Goal: Feedback & Contribution: Leave review/rating

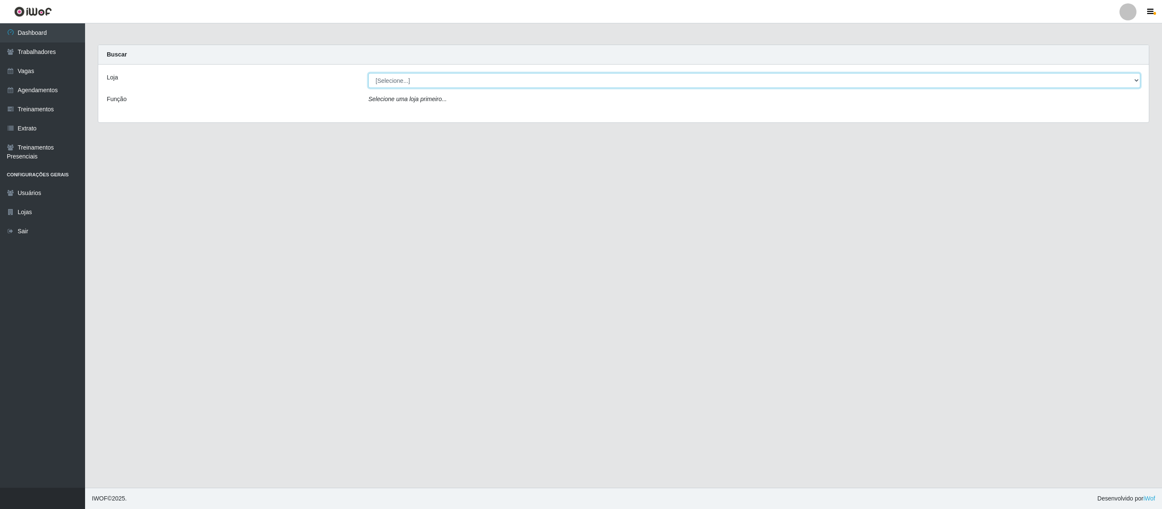
click at [1131, 81] on select "[Selecione...] Sempre Tem - [GEOGRAPHIC_DATA]" at bounding box center [754, 80] width 772 height 15
select select "508"
click at [368, 74] on select "[Selecione...] Sempre Tem - [GEOGRAPHIC_DATA]" at bounding box center [754, 80] width 772 height 15
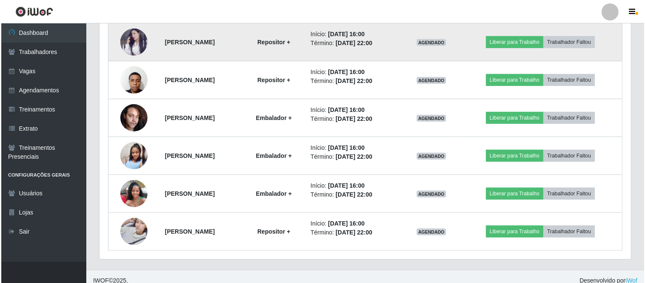
scroll to position [434, 0]
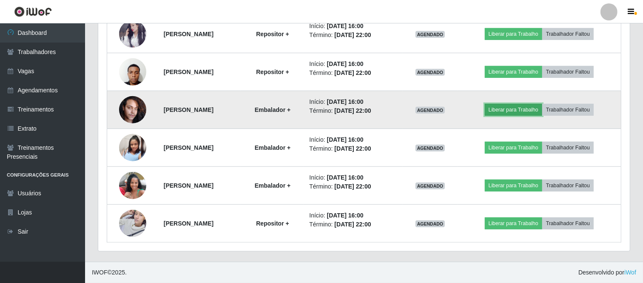
click at [529, 110] on button "Liberar para Trabalho" at bounding box center [513, 110] width 57 height 12
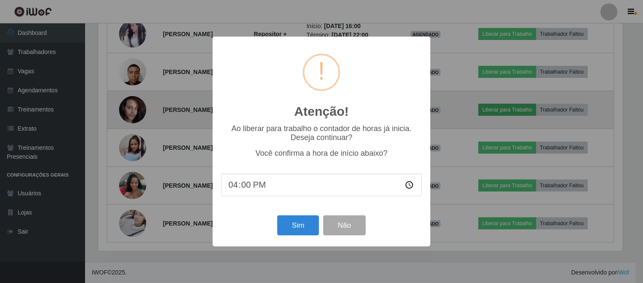
scroll to position [176, 526]
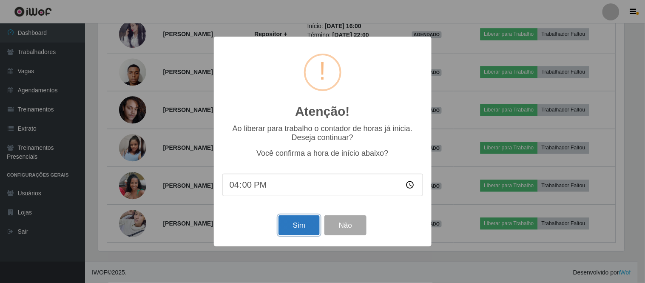
click at [300, 228] on button "Sim" at bounding box center [299, 225] width 41 height 20
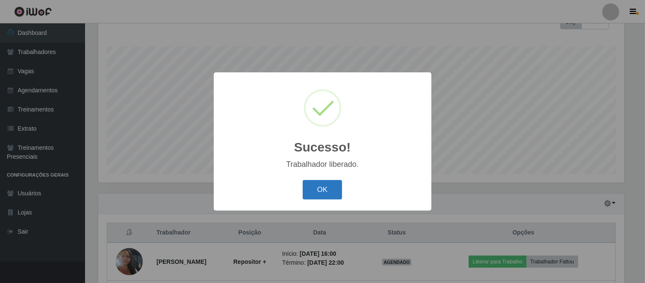
click at [328, 190] on button "OK" at bounding box center [323, 190] width 40 height 20
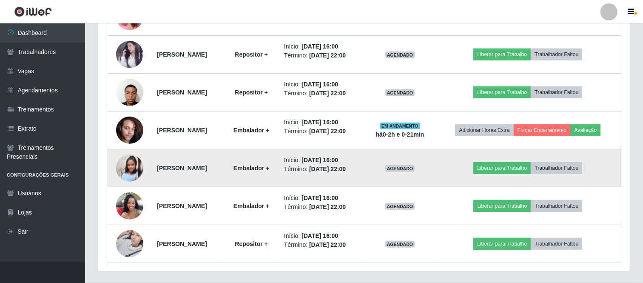
scroll to position [414, 0]
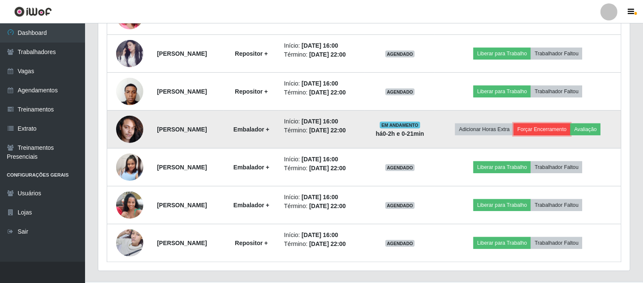
click at [557, 128] on button "Forçar Encerramento" at bounding box center [542, 129] width 57 height 12
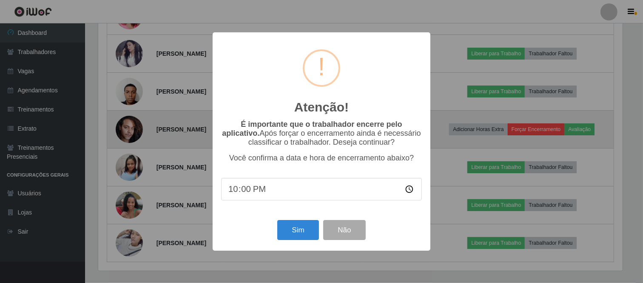
scroll to position [176, 526]
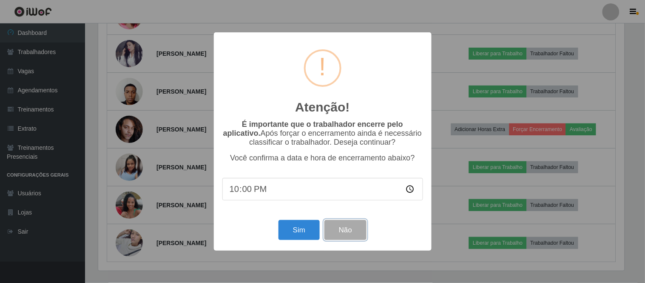
drag, startPoint x: 342, startPoint y: 235, endPoint x: 346, endPoint y: 232, distance: 4.8
click at [343, 235] on button "Não" at bounding box center [345, 230] width 42 height 20
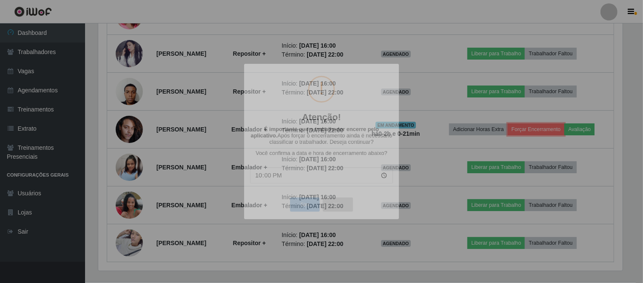
scroll to position [176, 532]
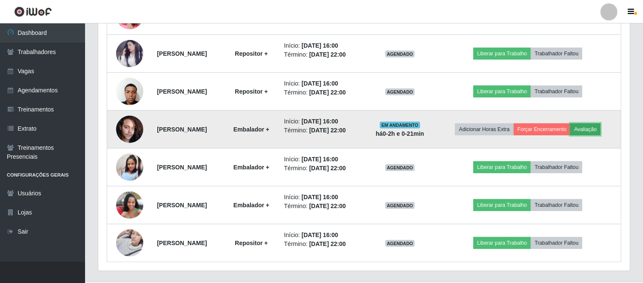
click at [596, 131] on button "Avaliação" at bounding box center [585, 129] width 30 height 12
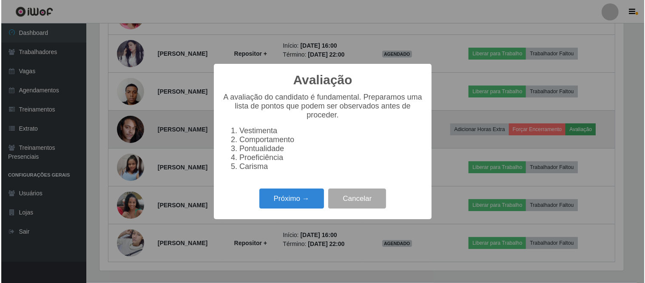
scroll to position [176, 526]
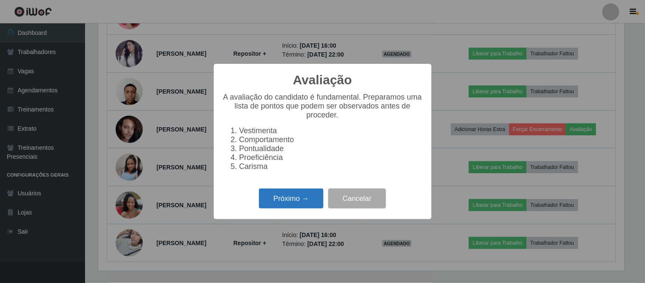
click at [288, 205] on button "Próximo →" at bounding box center [291, 198] width 65 height 20
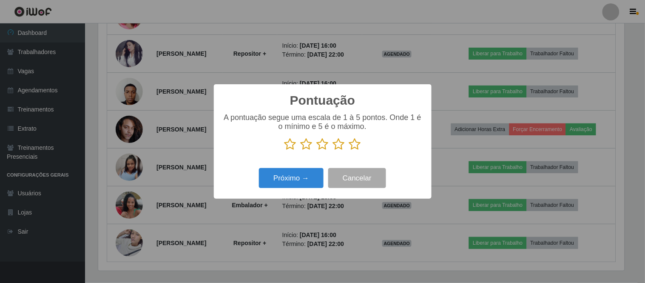
click at [354, 146] on icon at bounding box center [355, 144] width 12 height 13
click at [349, 151] on input "radio" at bounding box center [349, 151] width 0 height 0
click at [302, 174] on button "Próximo →" at bounding box center [291, 178] width 65 height 20
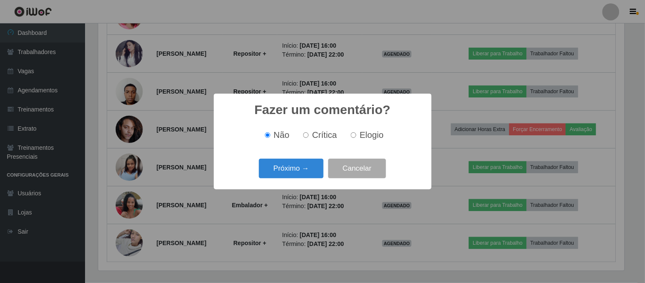
drag, startPoint x: 355, startPoint y: 136, endPoint x: 339, endPoint y: 133, distance: 16.9
click at [355, 136] on input "Elogio" at bounding box center [354, 135] width 6 height 6
radio input "true"
click at [309, 135] on input "Crítica" at bounding box center [306, 135] width 6 height 6
radio input "true"
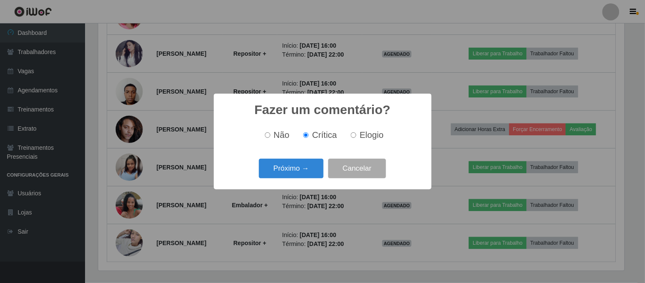
click at [358, 135] on label "Elogio" at bounding box center [365, 135] width 36 height 10
click at [356, 135] on input "Elogio" at bounding box center [354, 135] width 6 height 6
radio input "true"
click at [288, 165] on button "Próximo →" at bounding box center [291, 169] width 65 height 20
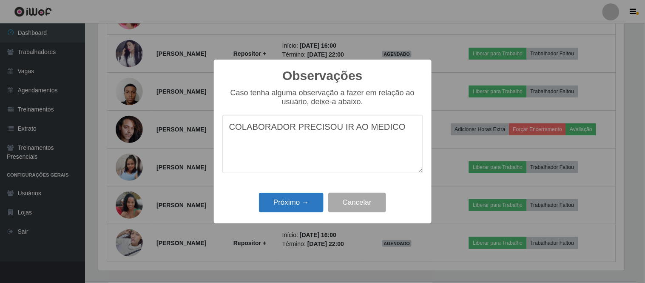
type textarea "COLABORADOR PRECISOU IR AO MEDICO"
click at [285, 199] on button "Próximo →" at bounding box center [291, 203] width 65 height 20
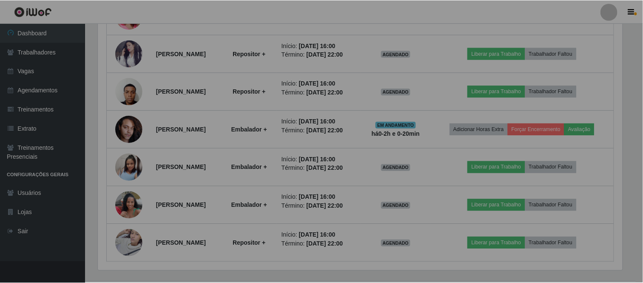
scroll to position [176, 532]
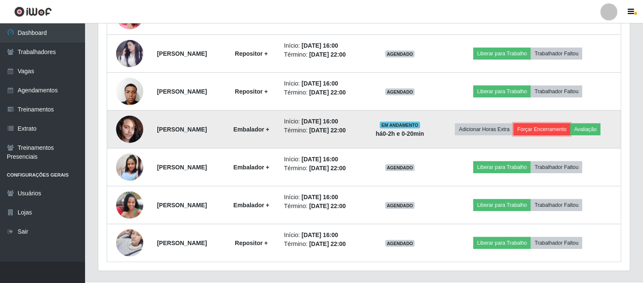
click at [556, 129] on button "Forçar Encerramento" at bounding box center [542, 129] width 57 height 12
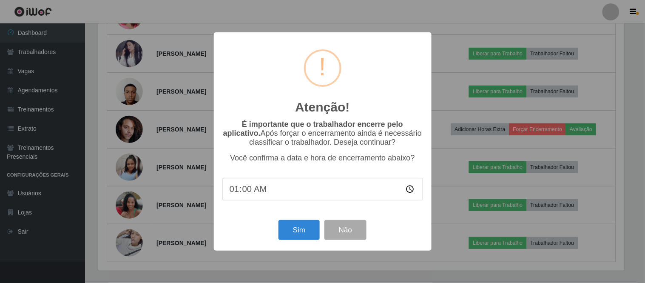
type input "16:00"
click at [300, 230] on button "Sim" at bounding box center [299, 230] width 41 height 20
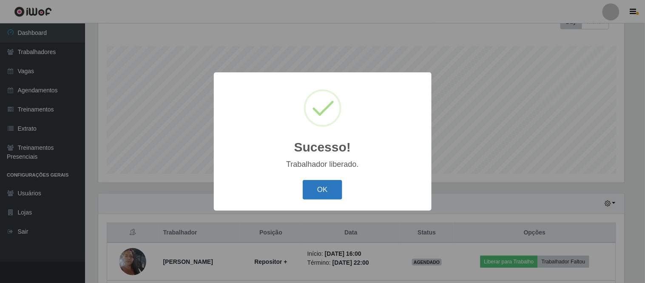
click at [326, 188] on button "OK" at bounding box center [323, 190] width 40 height 20
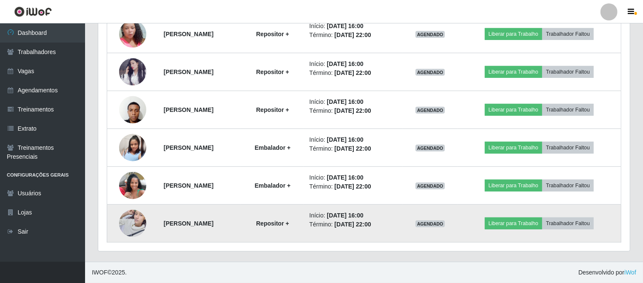
scroll to position [349, 0]
